Goal: Navigation & Orientation: Find specific page/section

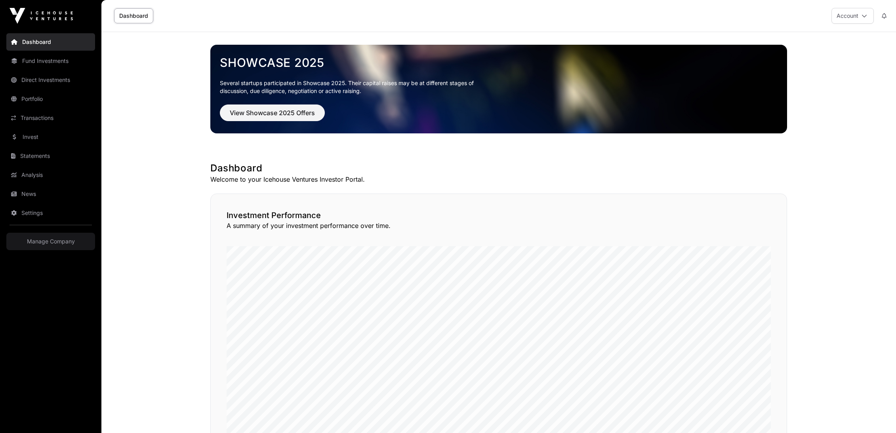
click at [48, 241] on link "Manage Company" at bounding box center [50, 241] width 89 height 17
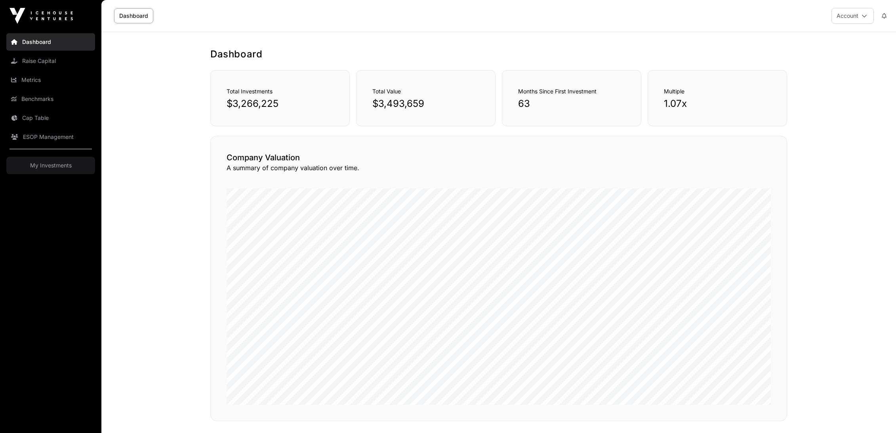
click at [33, 122] on link "Cap Table" at bounding box center [50, 117] width 89 height 17
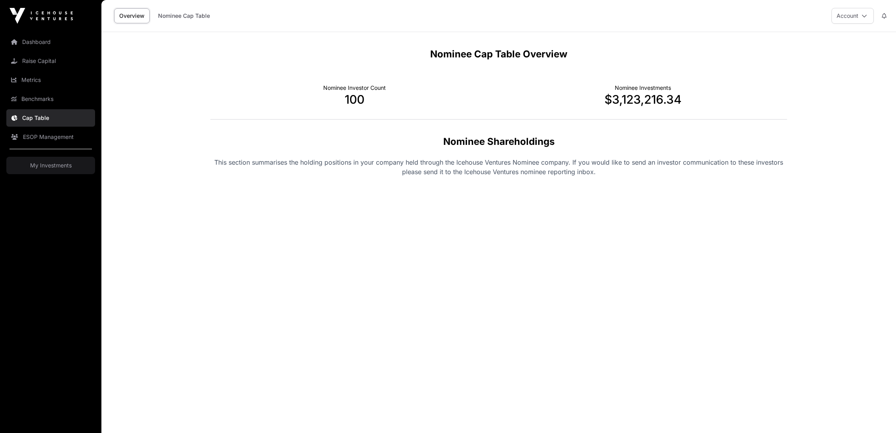
click at [38, 44] on link "Dashboard" at bounding box center [50, 41] width 89 height 17
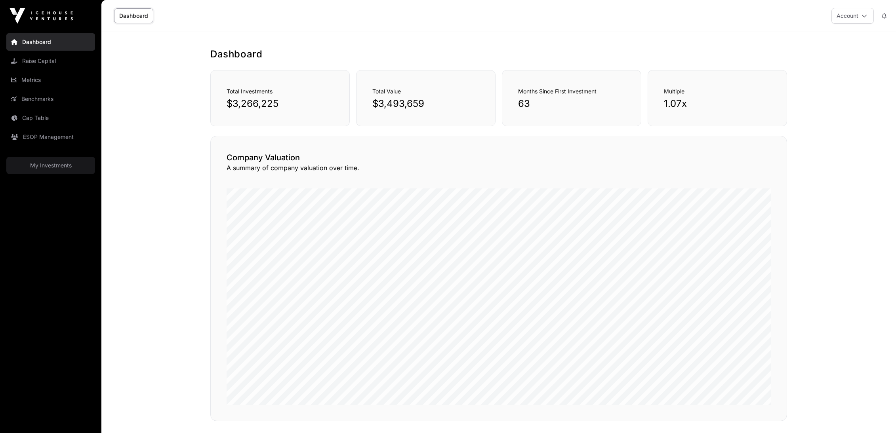
click at [50, 167] on link "My Investments" at bounding box center [50, 165] width 89 height 17
